Goal: Task Accomplishment & Management: Use online tool/utility

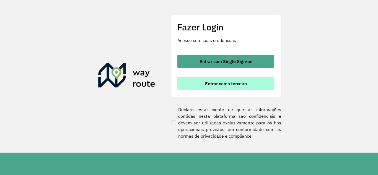
click at [218, 85] on span "Entrar como terceiro" at bounding box center [226, 83] width 42 height 4
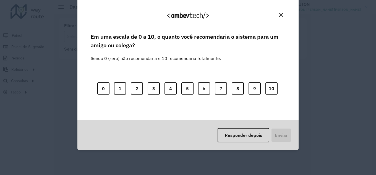
click at [284, 15] on button "Close" at bounding box center [281, 15] width 9 height 9
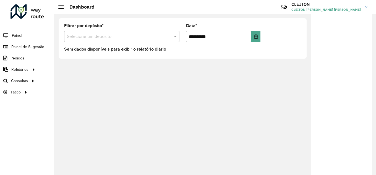
click at [345, 100] on div at bounding box center [341, 96] width 61 height 165
click at [317, 97] on div at bounding box center [341, 96] width 61 height 165
click at [84, 35] on input "text" at bounding box center [116, 36] width 99 height 7
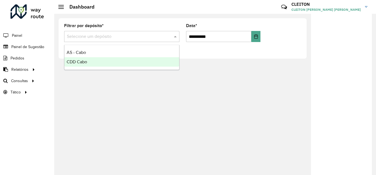
click at [78, 61] on span "CDD Cabo" at bounding box center [77, 61] width 20 height 5
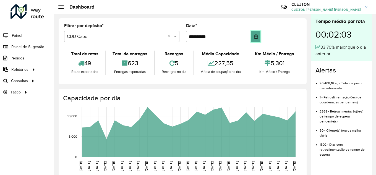
click at [255, 37] on icon "Choose Date" at bounding box center [256, 36] width 4 height 4
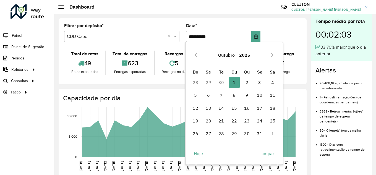
click at [221, 83] on td "30" at bounding box center [221, 82] width 13 height 13
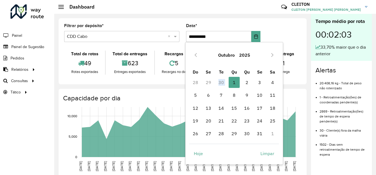
click at [221, 83] on td "30" at bounding box center [221, 82] width 13 height 13
click at [231, 82] on span "1" at bounding box center [234, 82] width 11 height 11
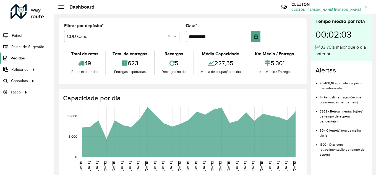
click at [19, 59] on span "Pedidos" at bounding box center [18, 58] width 14 height 6
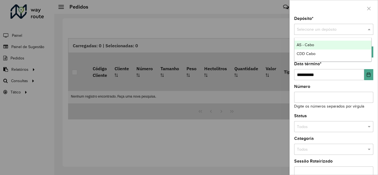
click at [317, 28] on input "text" at bounding box center [328, 30] width 62 height 6
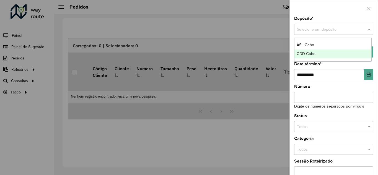
click at [310, 54] on span "CDD Cabo" at bounding box center [305, 53] width 19 height 4
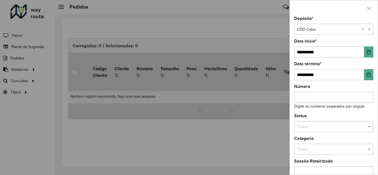
click at [313, 30] on input "text" at bounding box center [328, 30] width 62 height 6
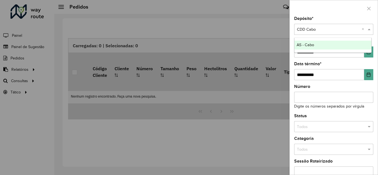
click at [240, 21] on div at bounding box center [189, 87] width 378 height 175
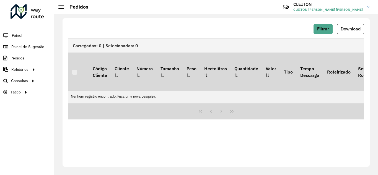
click at [59, 8] on div at bounding box center [61, 7] width 6 height 4
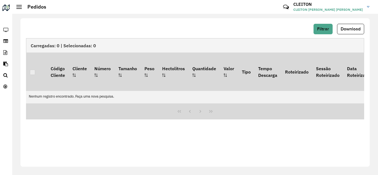
click at [17, 6] on div at bounding box center [19, 7] width 6 height 4
